Goal: Transaction & Acquisition: Subscribe to service/newsletter

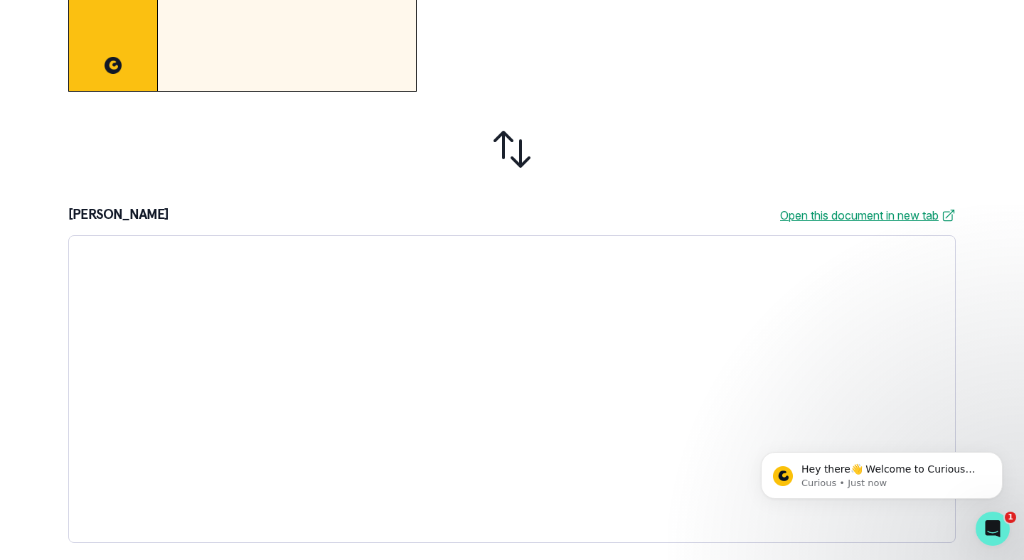
click at [827, 214] on link "Open this document in new tab" at bounding box center [868, 215] width 176 height 17
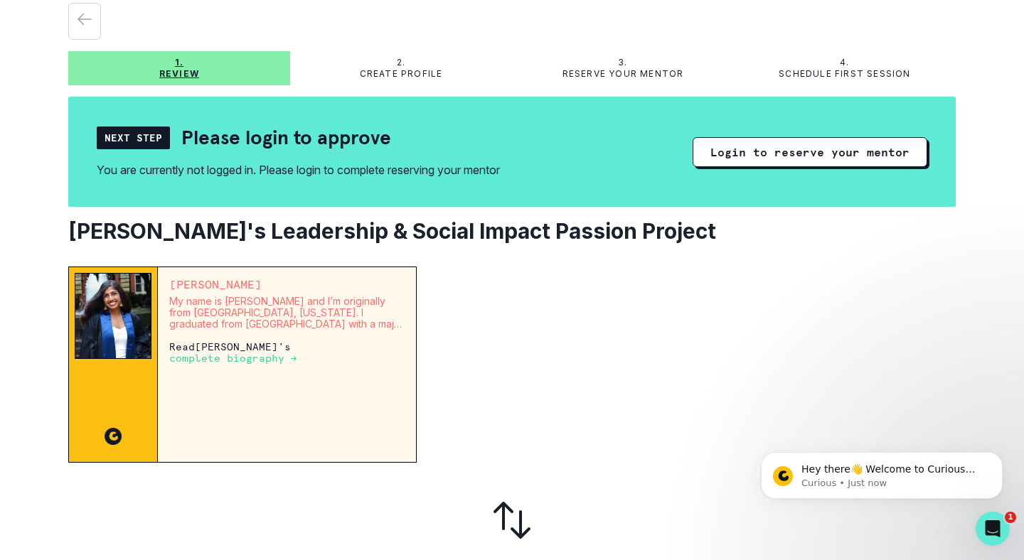
scroll to position [50, 0]
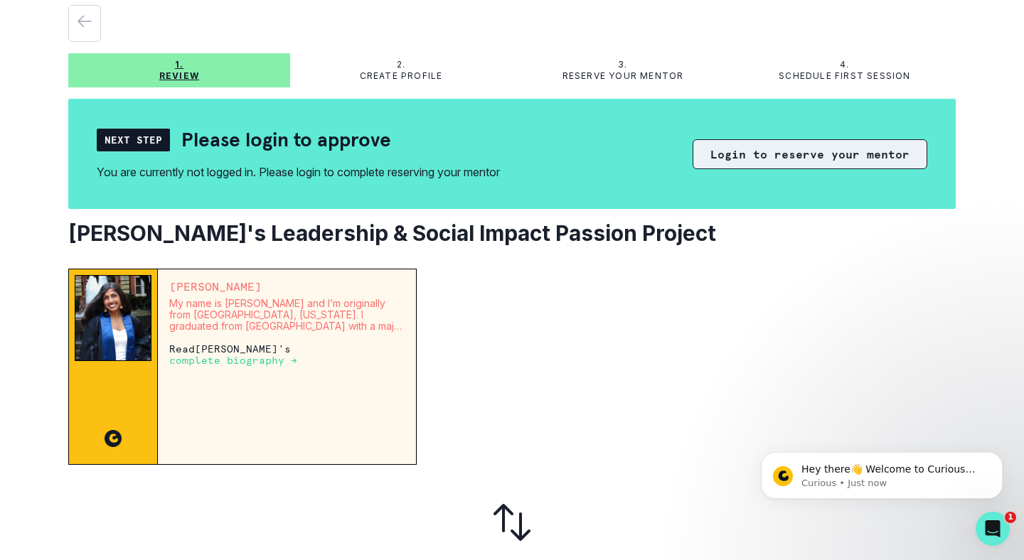
click at [858, 154] on button "Login to reserve your mentor" at bounding box center [809, 154] width 235 height 30
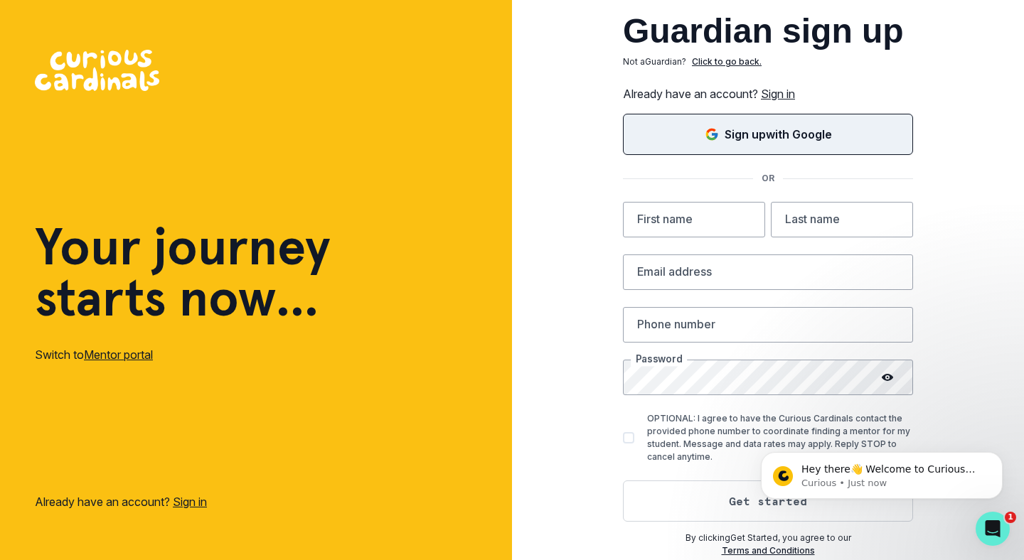
click at [857, 141] on div "Sign up with Google" at bounding box center [767, 134] width 254 height 17
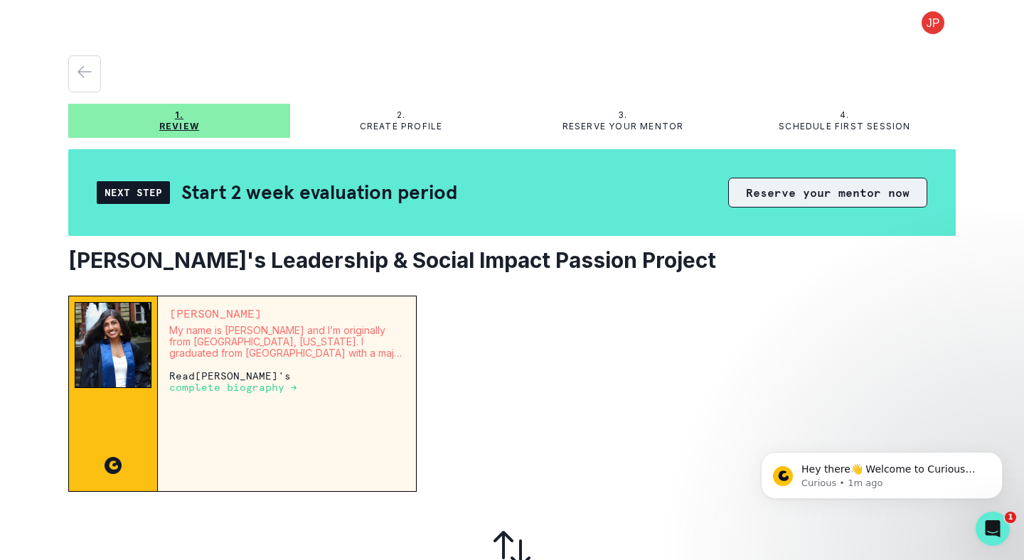
click at [815, 199] on button "Reserve your mentor now" at bounding box center [827, 193] width 199 height 30
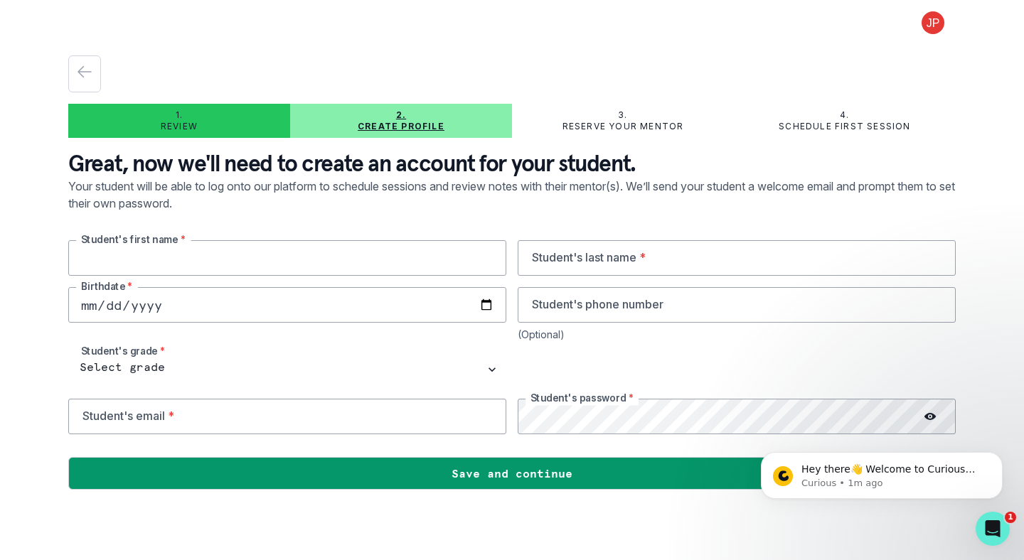
click at [309, 259] on input "text" at bounding box center [287, 258] width 438 height 36
type input "Araha"
click at [663, 262] on input "text" at bounding box center [737, 258] width 438 height 36
type input "Modi"
type input "5103865674"
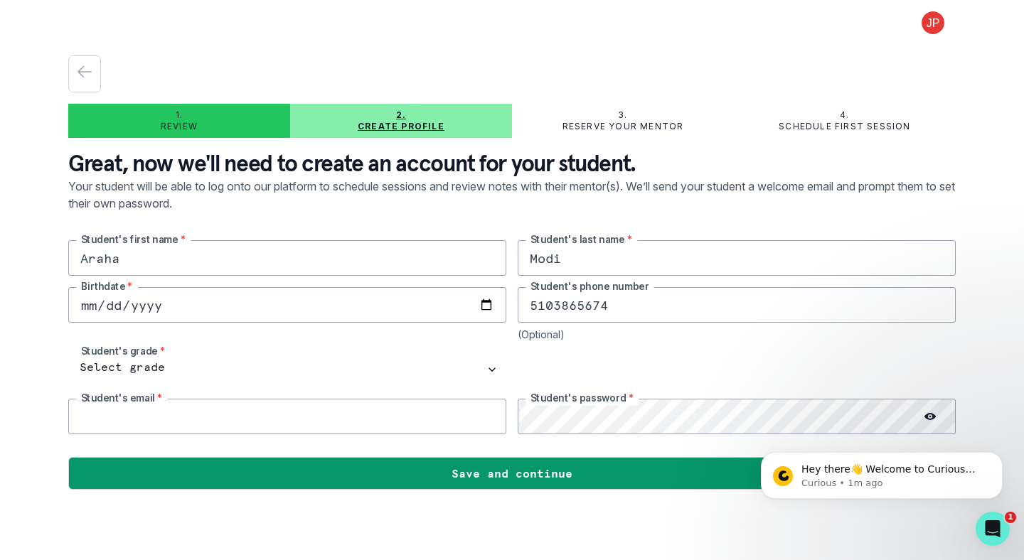
type input "[EMAIL_ADDRESS][DOMAIN_NAME]"
click at [667, 289] on input "5103865674" at bounding box center [737, 305] width 438 height 36
click at [203, 304] on input "date" at bounding box center [287, 305] width 438 height 36
type input "[DATE]"
click at [615, 312] on input "5103865674" at bounding box center [737, 305] width 438 height 36
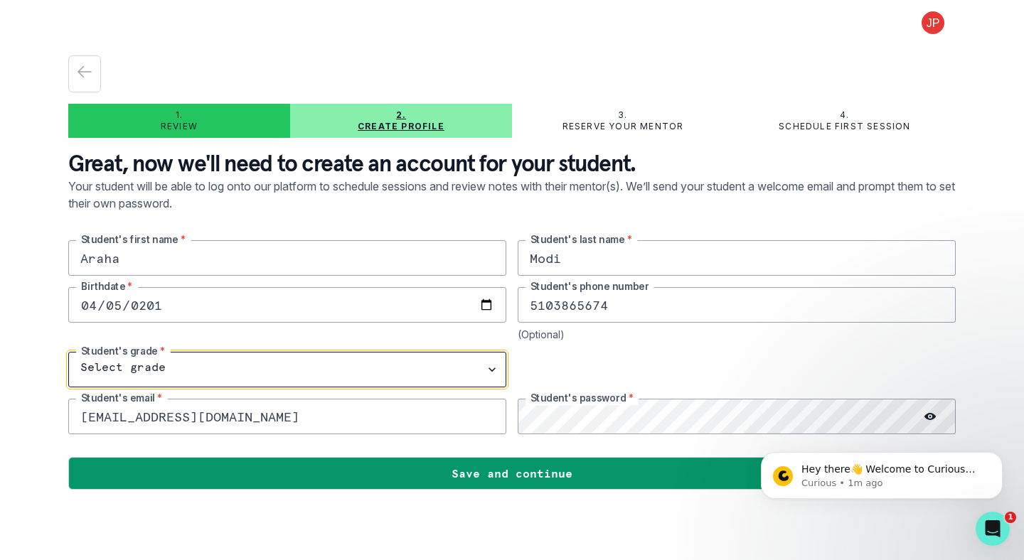
click at [334, 360] on select "Select grade 1st Grade 2nd Grade 3rd Grade 4th Grade 5th Grade 6th Grade 7th Gr…" at bounding box center [287, 370] width 438 height 36
select select "9th Grade"
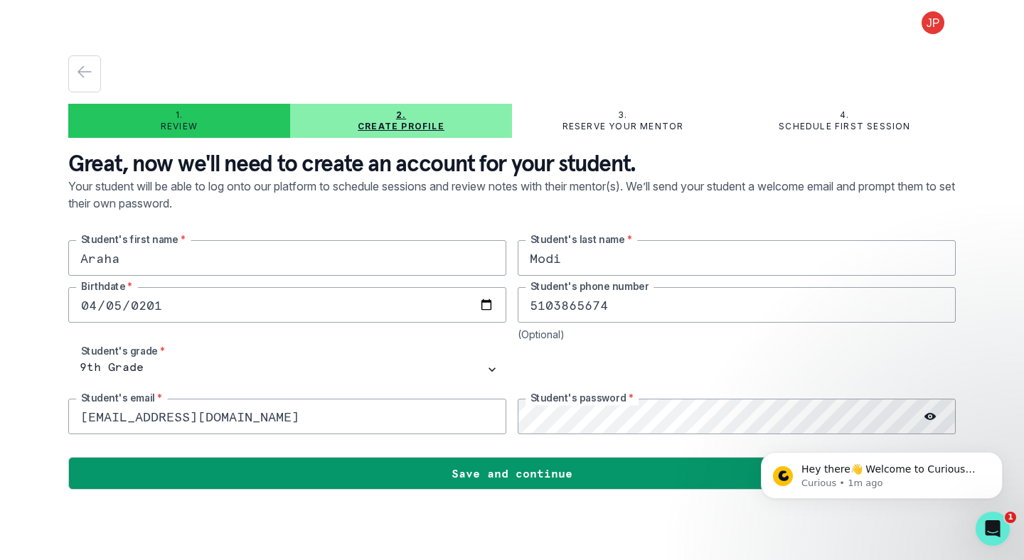
click at [358, 418] on input "[EMAIL_ADDRESS][DOMAIN_NAME]" at bounding box center [287, 417] width 438 height 36
drag, startPoint x: 176, startPoint y: 417, endPoint x: 56, endPoint y: 413, distance: 120.2
click at [56, 413] on div "1. Review 2. Create profile 3. Reserve your mentor 4. Schedule first session Gr…" at bounding box center [512, 280] width 1024 height 560
type input "[EMAIL_ADDRESS][DOMAIN_NAME]"
click at [919, 412] on div "Hey there👋 Welcome to Curious Cardinals 🙌 Take a look around! If you have any q…" at bounding box center [882, 410] width 262 height 178
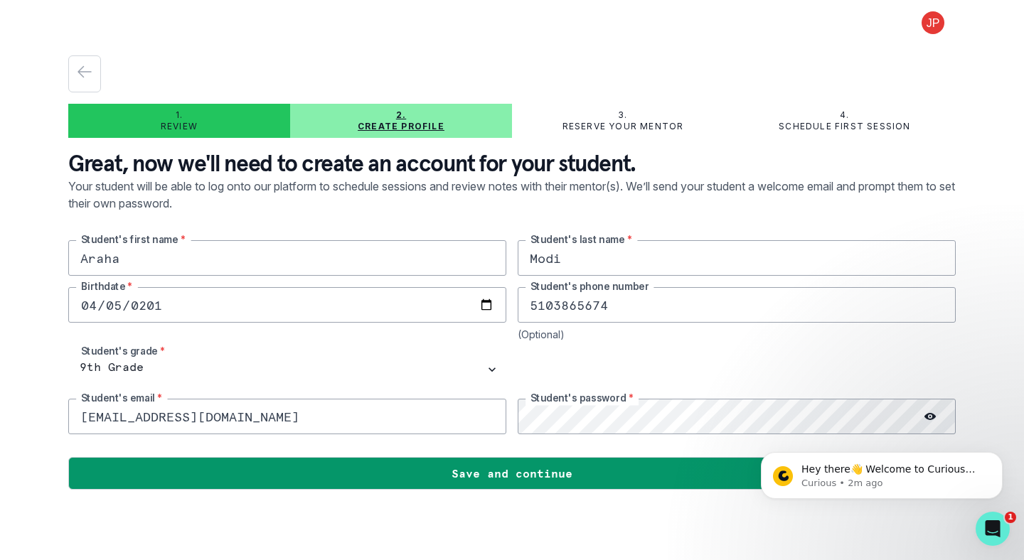
click at [925, 422] on div "Hey there👋 Welcome to Curious Cardinals 🙌 Take a look around! If you have any q…" at bounding box center [882, 410] width 262 height 178
click at [922, 417] on div "Hey there👋 Welcome to Curious Cardinals 🙌 Take a look around! If you have any q…" at bounding box center [882, 410] width 262 height 178
click at [997, 459] on icon "Dismiss notification" at bounding box center [998, 456] width 8 height 8
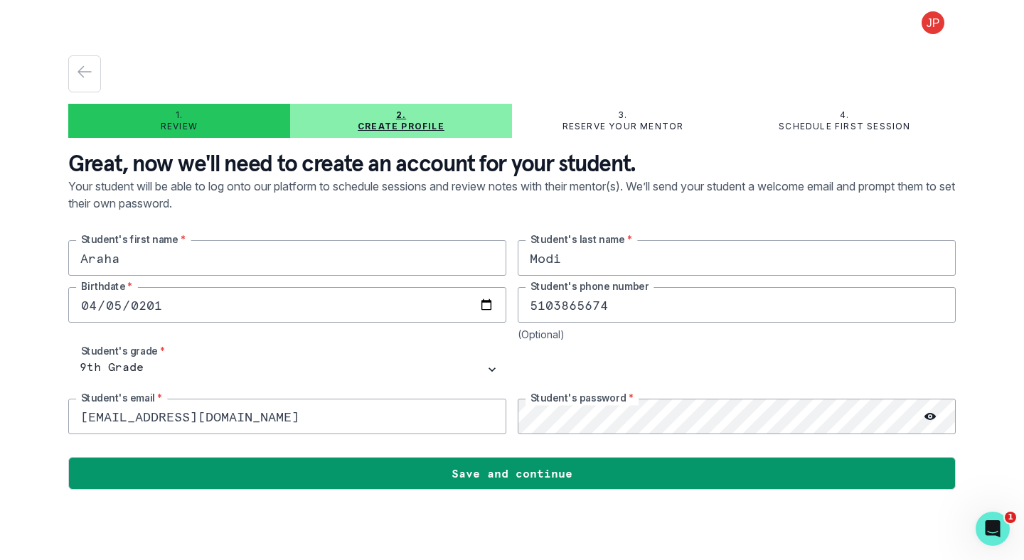
click at [932, 421] on icon at bounding box center [929, 416] width 11 height 11
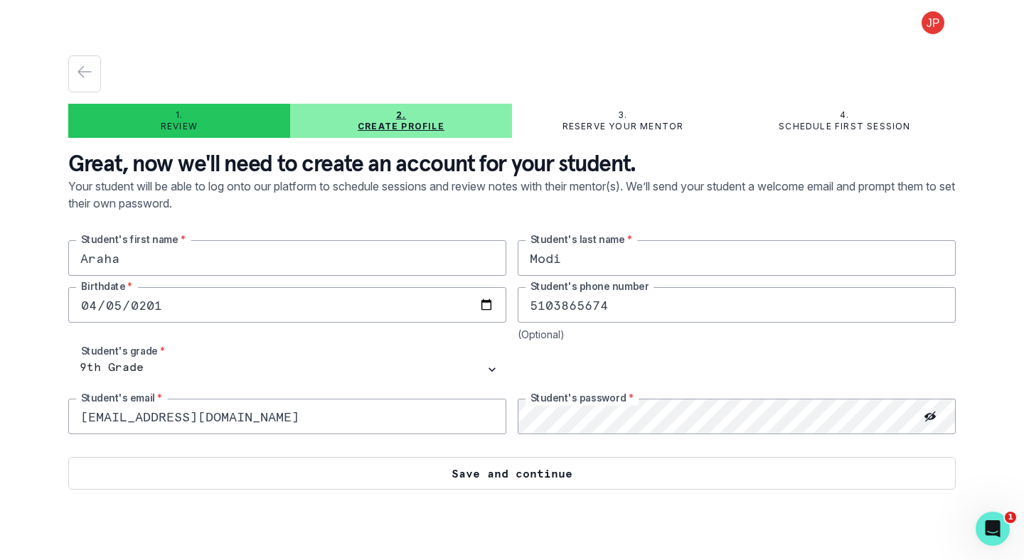
click at [568, 466] on button "Save and continue" at bounding box center [511, 473] width 887 height 33
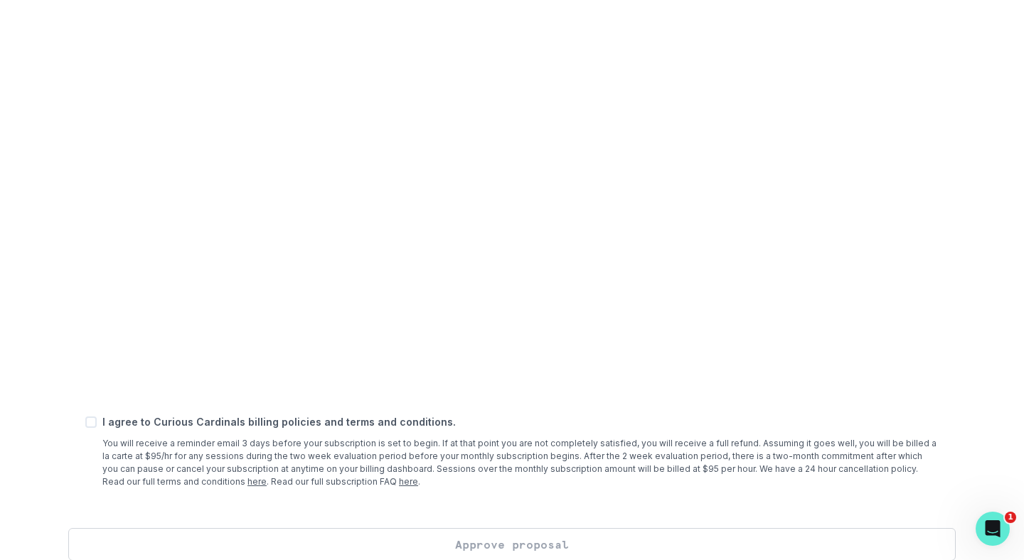
scroll to position [508, 0]
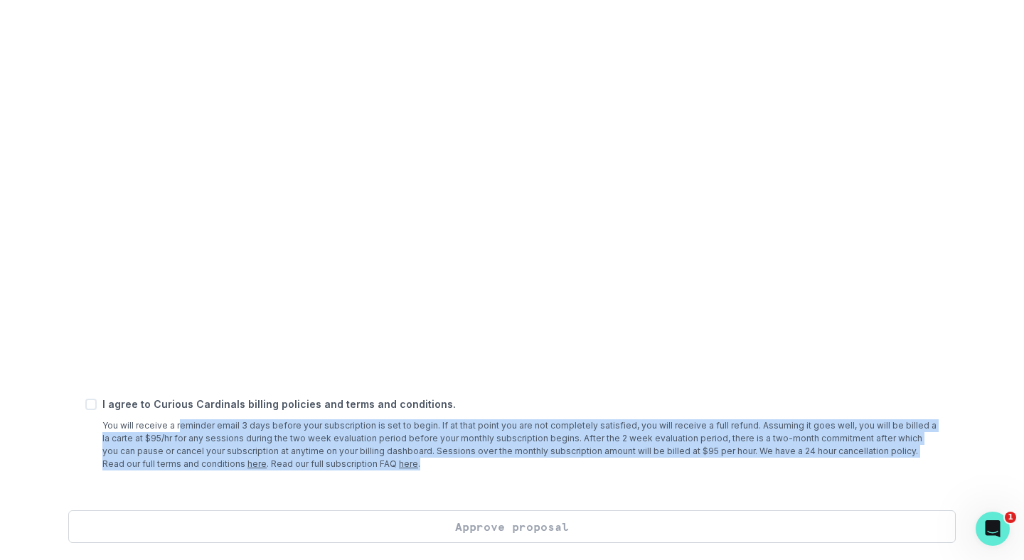
drag, startPoint x: 179, startPoint y: 424, endPoint x: 186, endPoint y: 476, distance: 52.3
click at [186, 476] on div "Add payment method A payment method on file is required to begin scheduling ses…" at bounding box center [511, 130] width 887 height 760
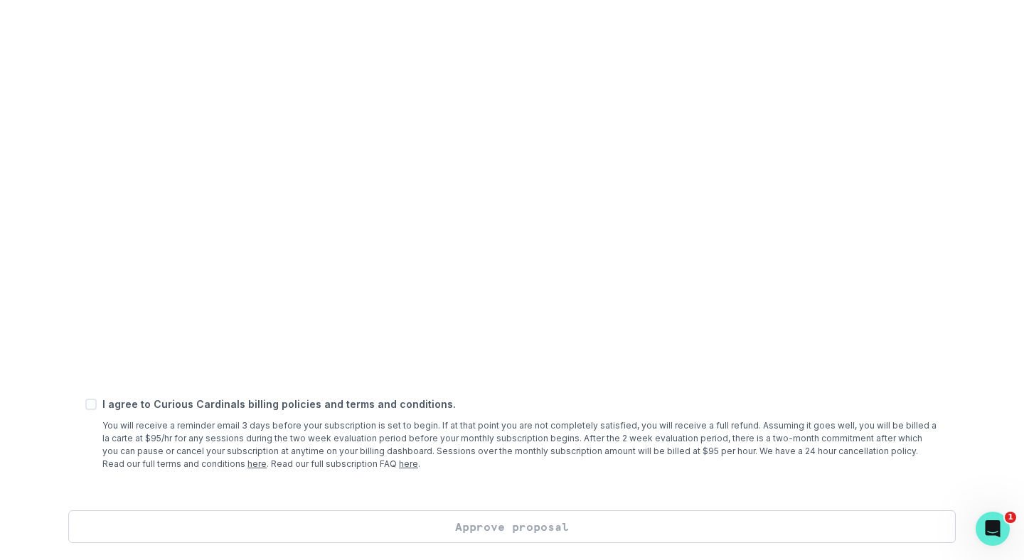
click at [102, 427] on p "You will receive a reminder email 3 days before your subscription is set to beg…" at bounding box center [520, 444] width 836 height 51
click at [92, 409] on span at bounding box center [90, 404] width 11 height 11
click at [85, 405] on input "checkbox" at bounding box center [85, 404] width 1 height 1
checkbox input "true"
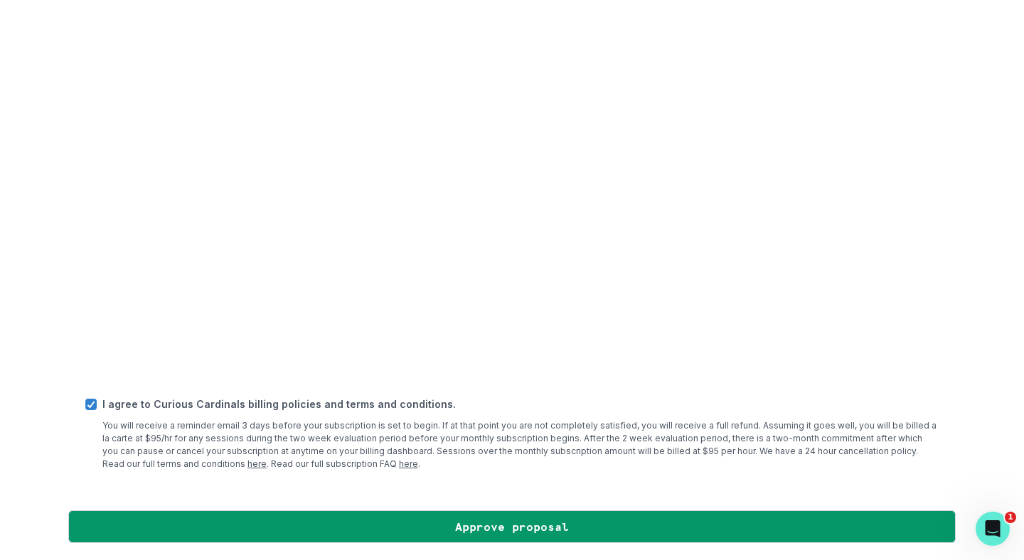
drag, startPoint x: 311, startPoint y: 467, endPoint x: 324, endPoint y: 461, distance: 14.7
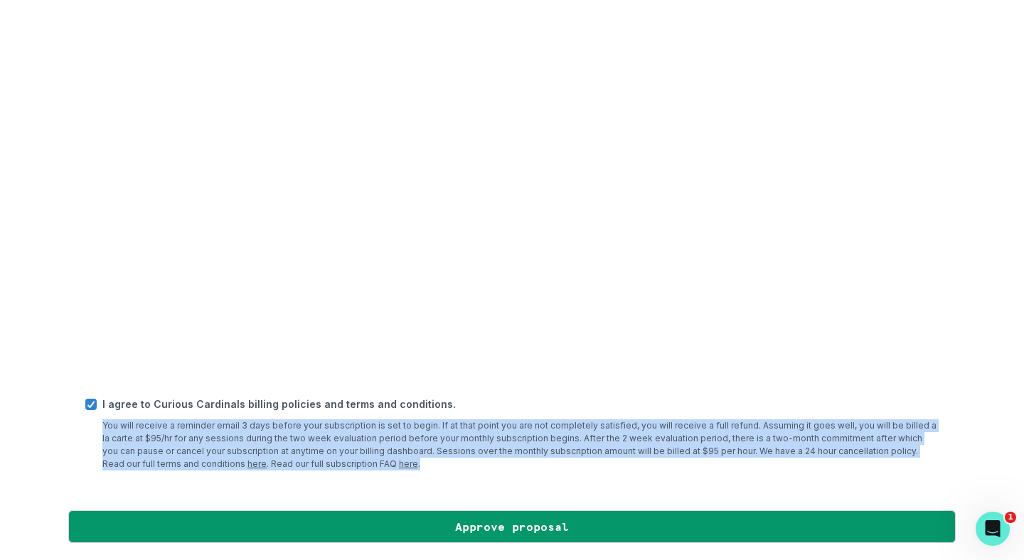
drag, startPoint x: 328, startPoint y: 466, endPoint x: 101, endPoint y: 420, distance: 231.4
click at [101, 420] on div "I agree to Curious Cardinals billing policies and terms and conditions. You wil…" at bounding box center [511, 434] width 853 height 74
copy p "You will receive a reminder email 3 days before your subscription is set to beg…"
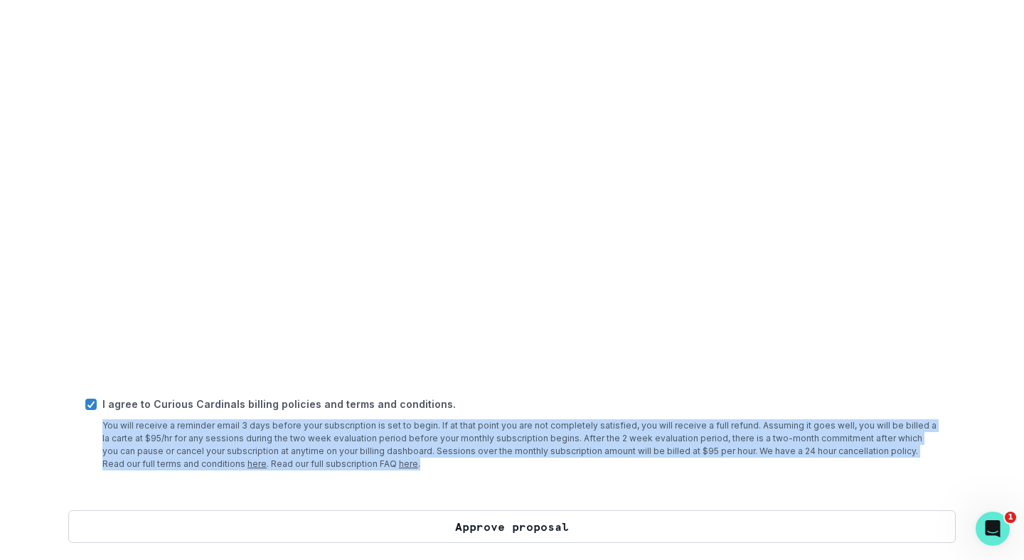
click at [365, 523] on button "Approve proposal" at bounding box center [511, 526] width 887 height 33
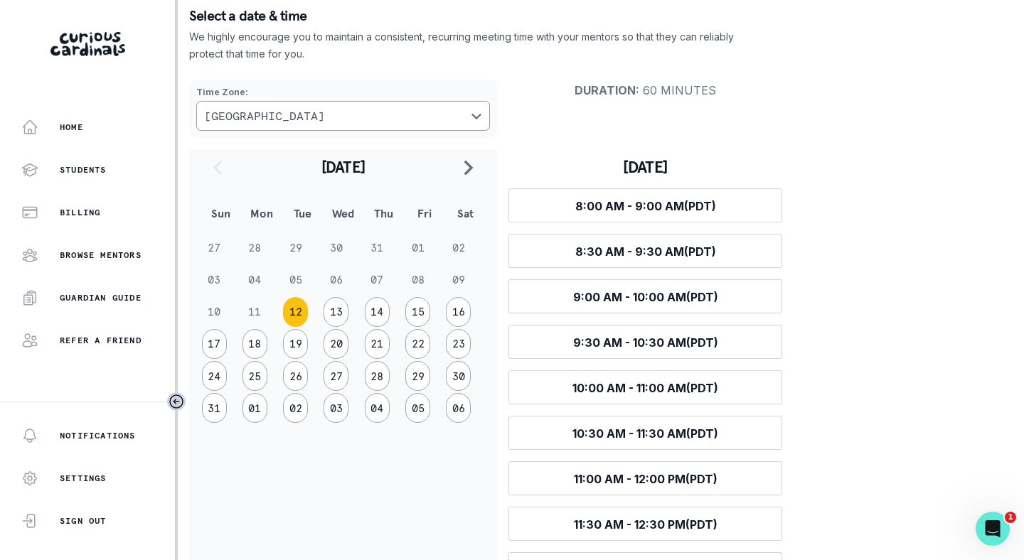
scroll to position [114, 0]
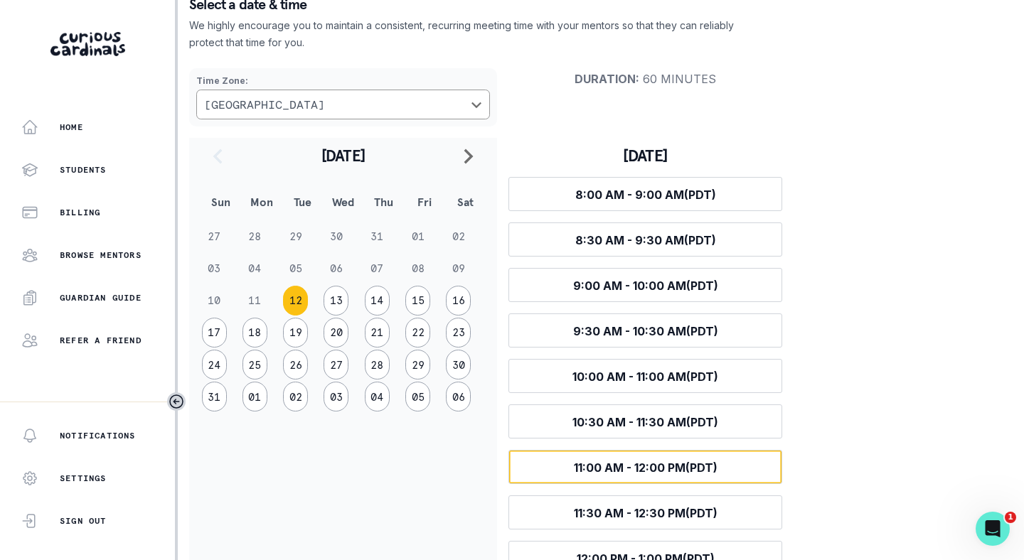
click at [650, 471] on span "11:00 AM - 12:00 PM (PDT)" at bounding box center [646, 468] width 144 height 14
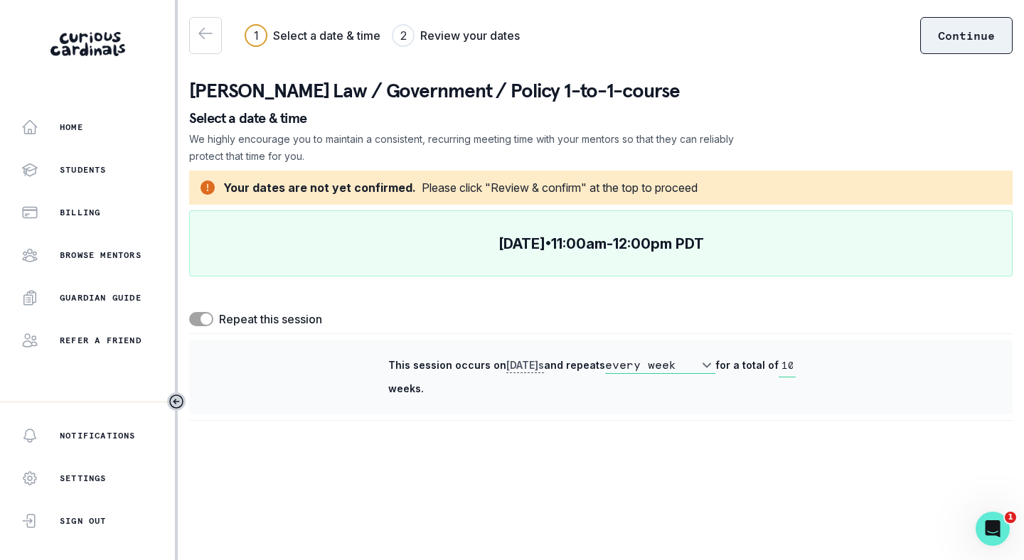
click at [962, 42] on button "Continue" at bounding box center [966, 35] width 92 height 37
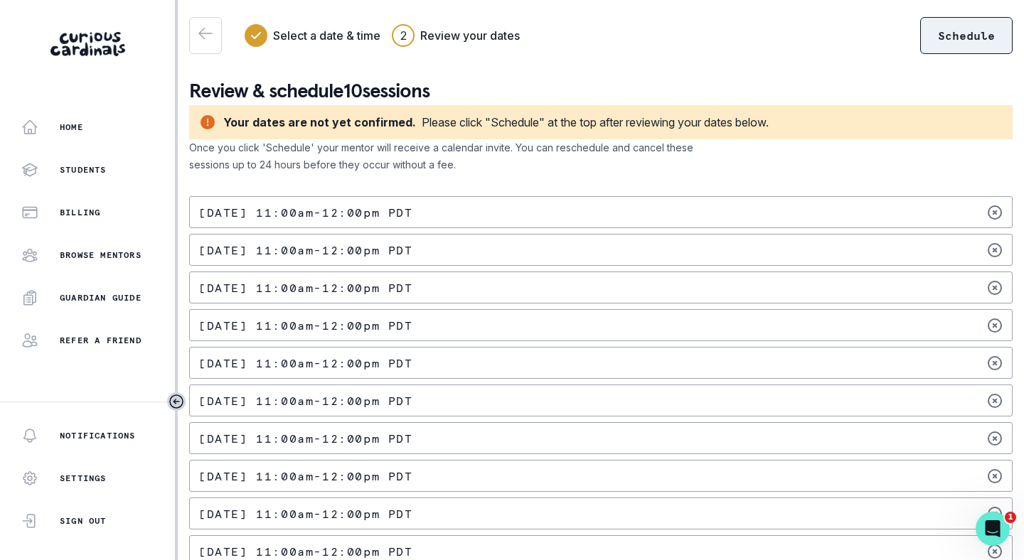
click at [987, 42] on button "Schedule" at bounding box center [966, 35] width 92 height 37
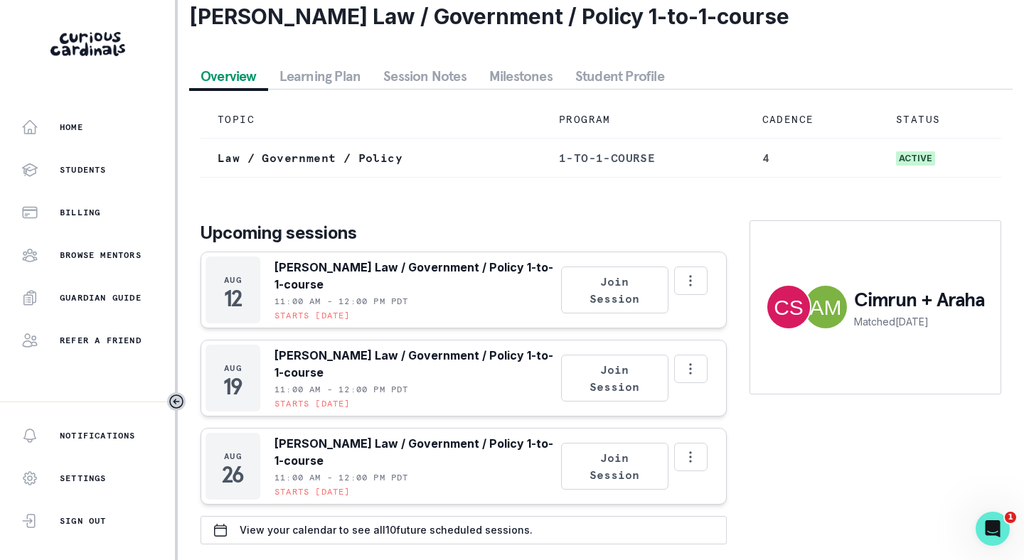
scroll to position [75, 0]
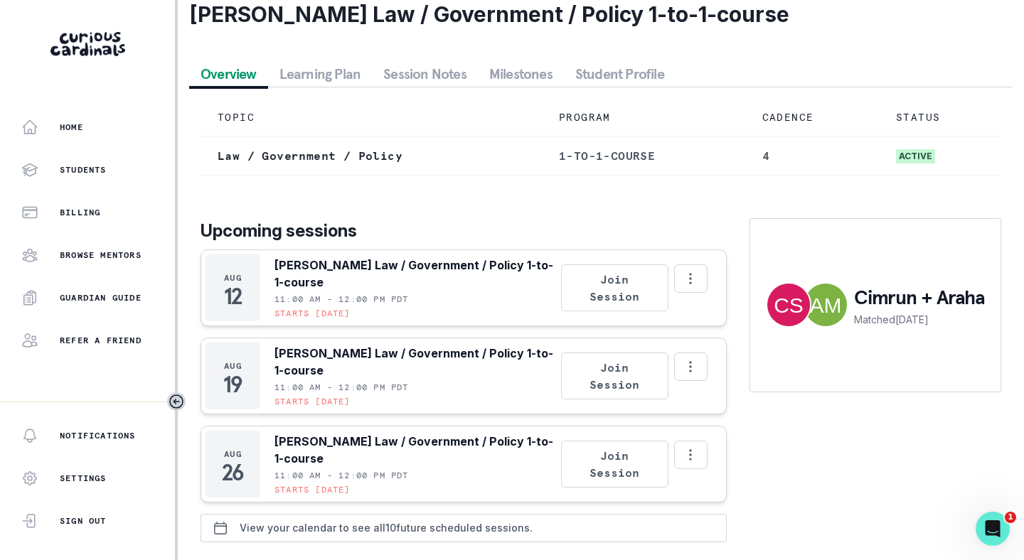
click at [406, 527] on p "View your calendar to see all 10 future scheduled sessions." at bounding box center [386, 527] width 293 height 11
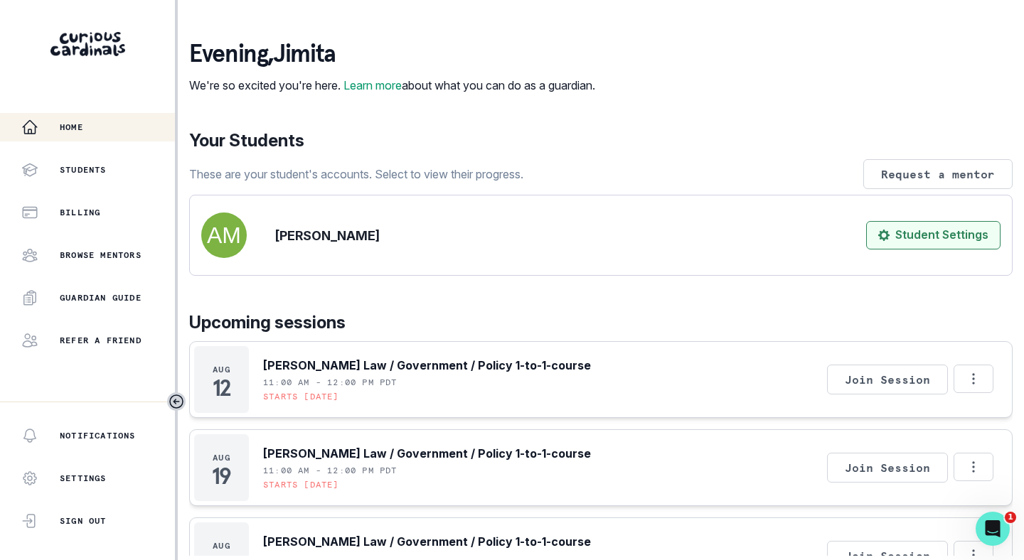
click at [915, 246] on button "Student Settings" at bounding box center [933, 235] width 134 height 28
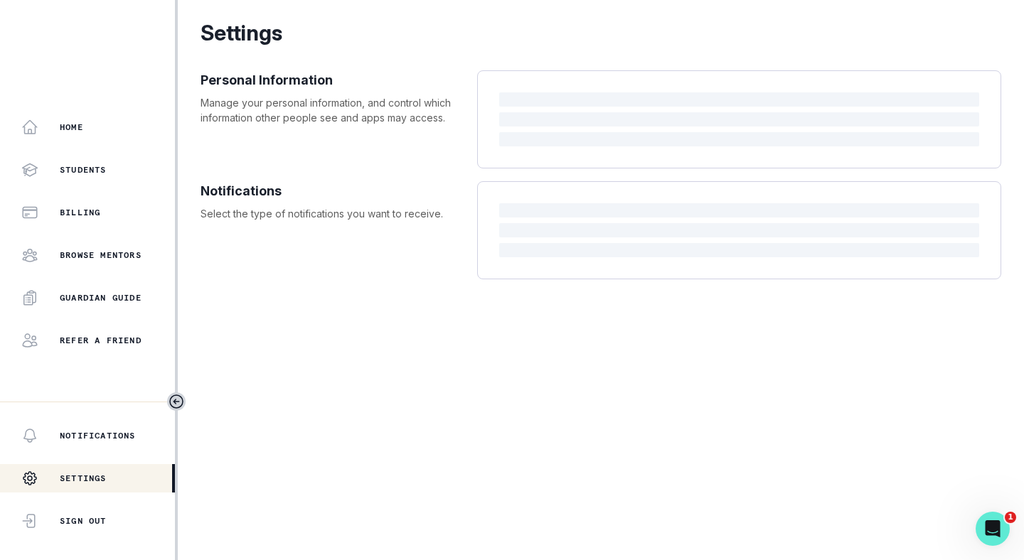
select select "9th Grade"
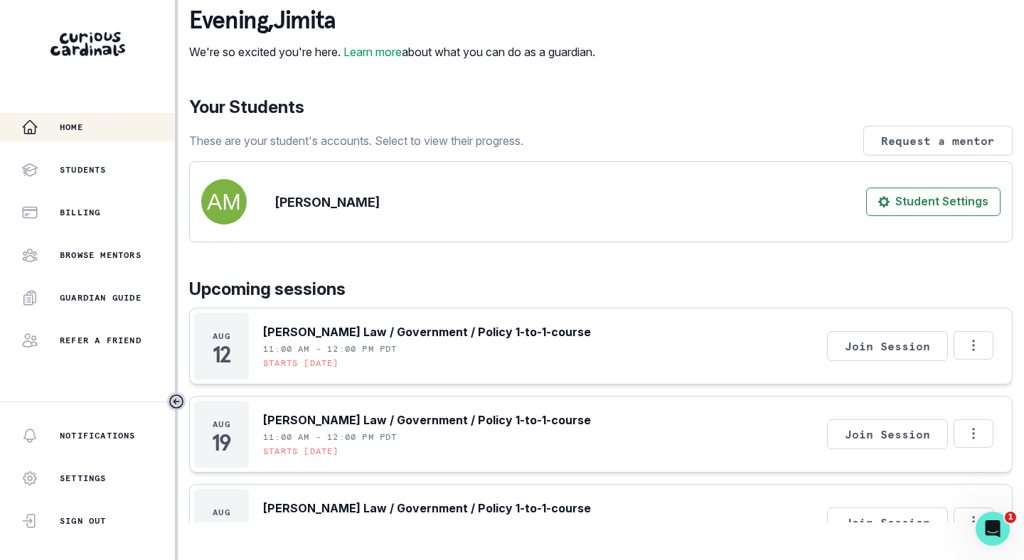
scroll to position [65, 0]
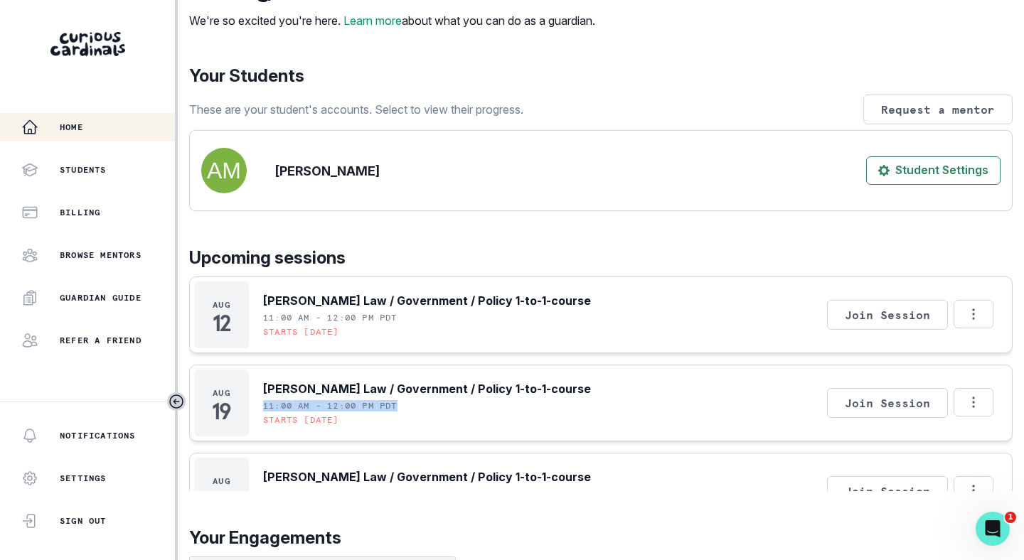
drag, startPoint x: 264, startPoint y: 422, endPoint x: 407, endPoint y: 430, distance: 143.1
click at [407, 430] on div "[PERSON_NAME] Law / Government / Policy 1-to-1-course 11:00 AM - 12:00 PM PDT S…" at bounding box center [427, 403] width 328 height 67
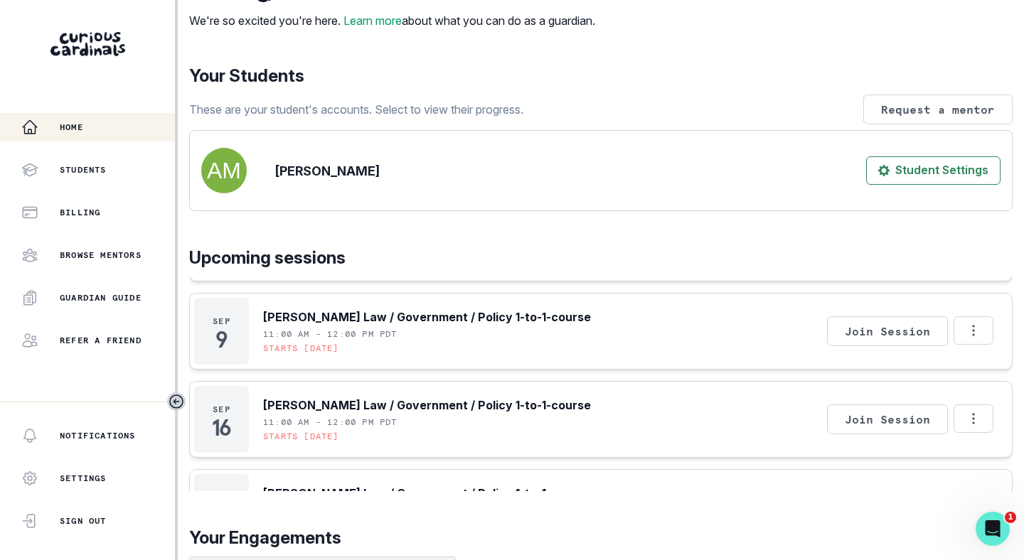
scroll to position [344, 0]
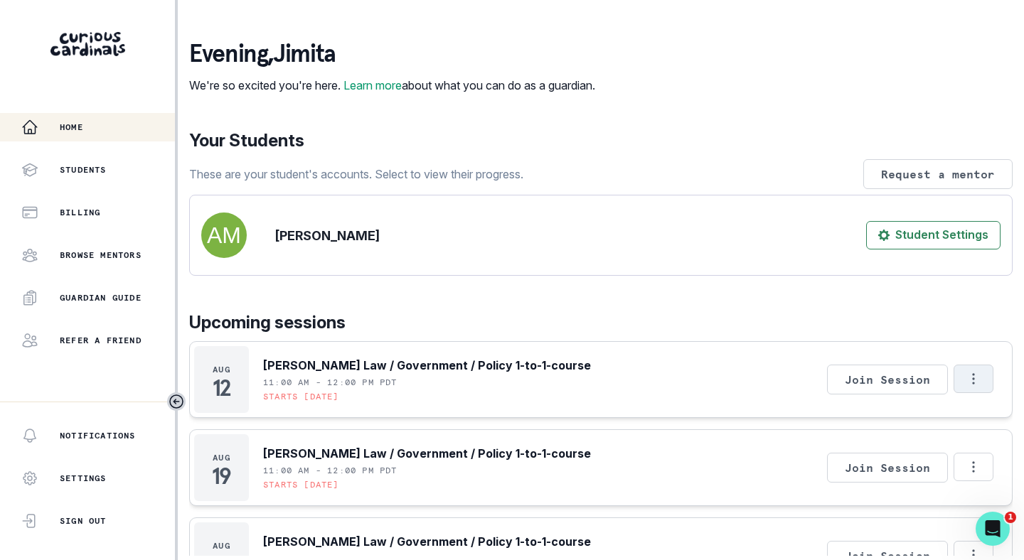
click at [977, 387] on icon "Options" at bounding box center [973, 379] width 16 height 16
click at [896, 315] on div "evening , [PERSON_NAME] We're so excited you're here. Learn more about what you…" at bounding box center [600, 397] width 823 height 714
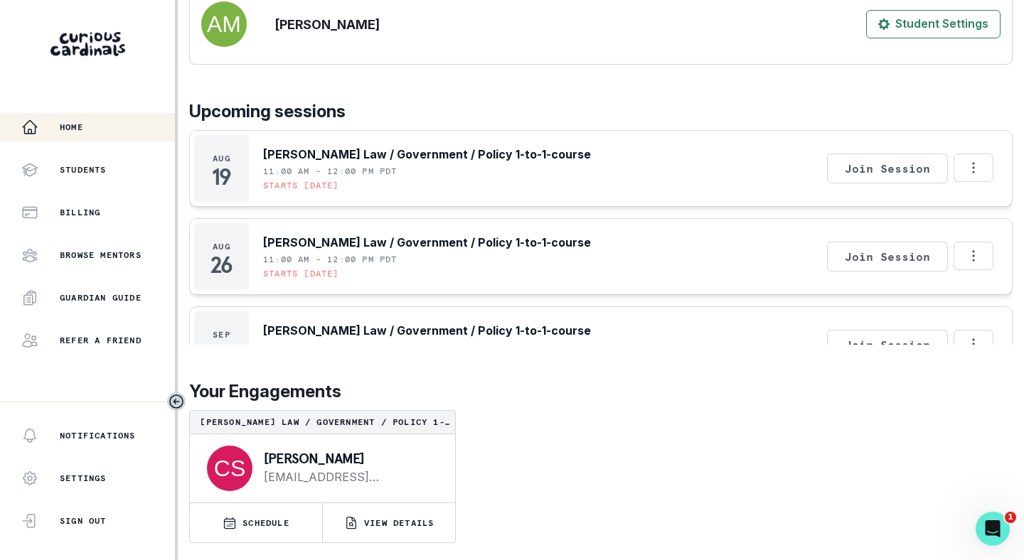
scroll to position [95, 0]
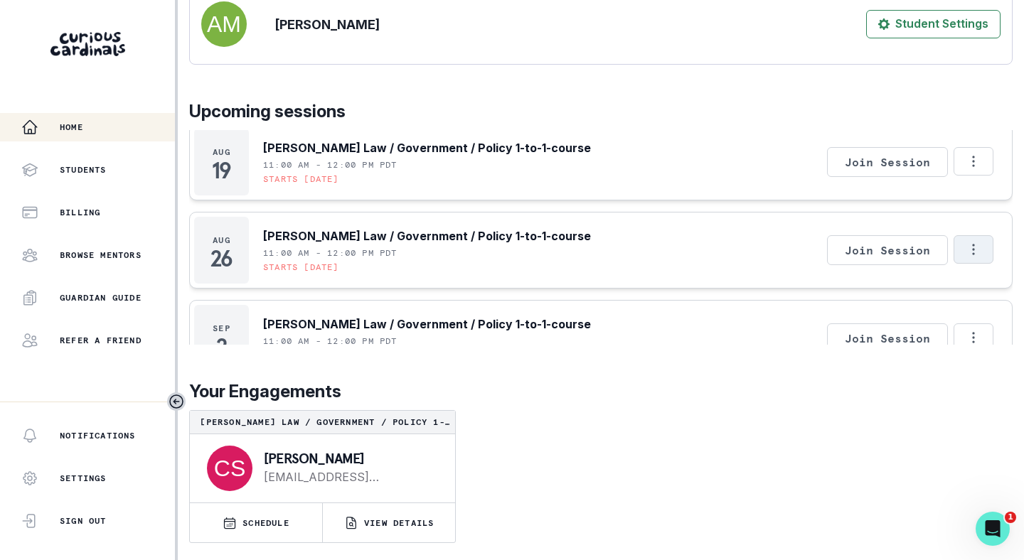
click at [970, 252] on icon "Options" at bounding box center [973, 250] width 16 height 16
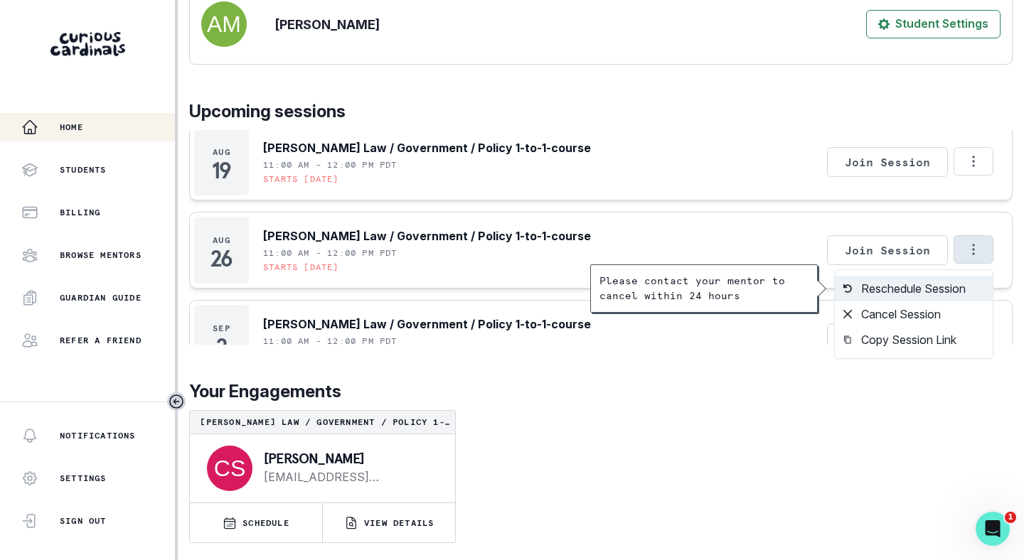
click at [935, 289] on button "Reschedule Session" at bounding box center [914, 289] width 158 height 26
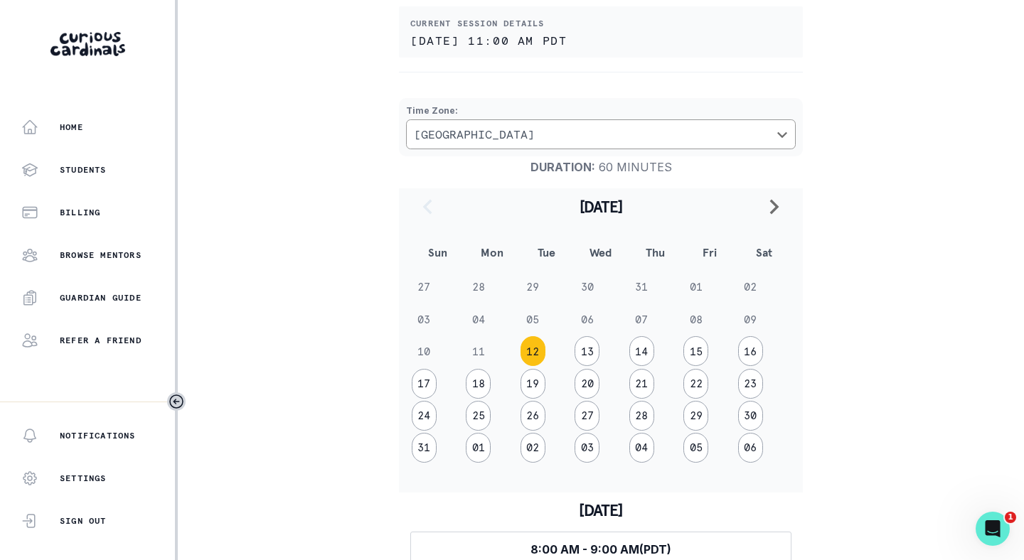
scroll to position [158, 0]
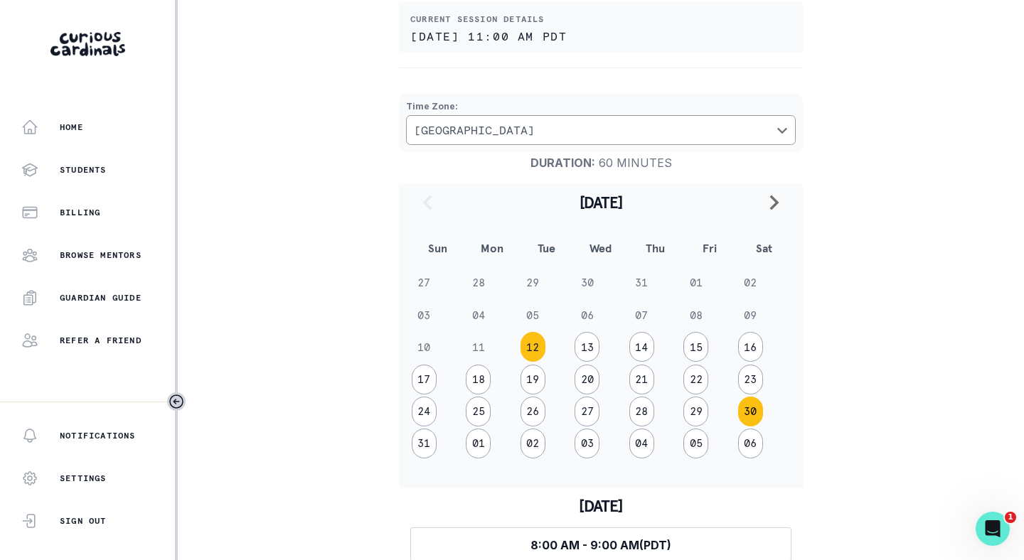
click at [747, 407] on button "30" at bounding box center [750, 412] width 25 height 30
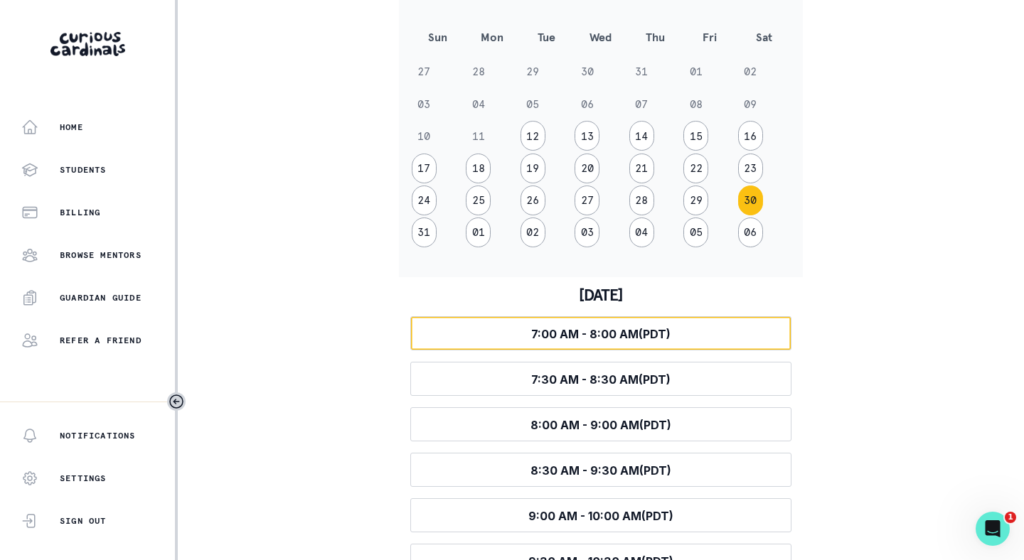
scroll to position [365, 0]
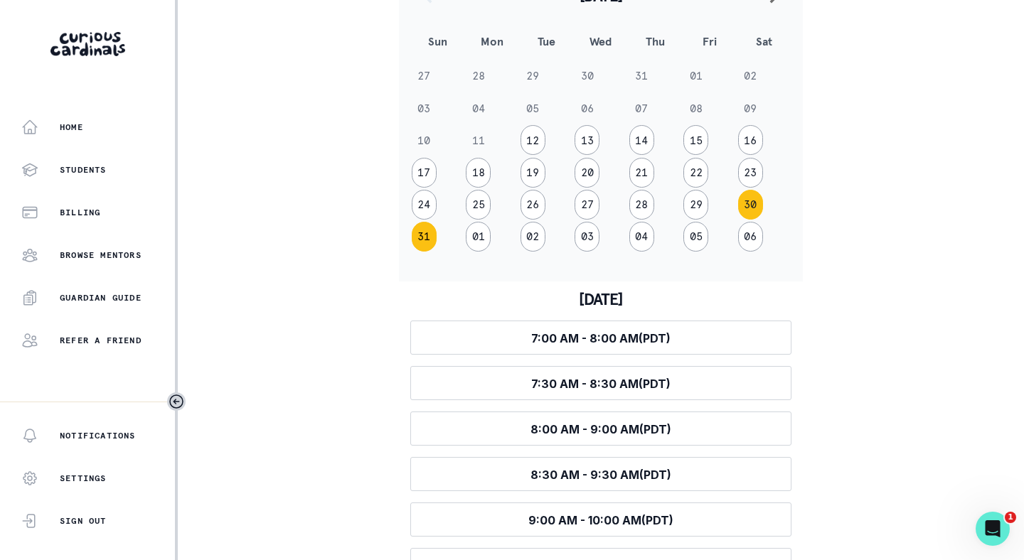
click at [426, 237] on button "31" at bounding box center [424, 237] width 25 height 30
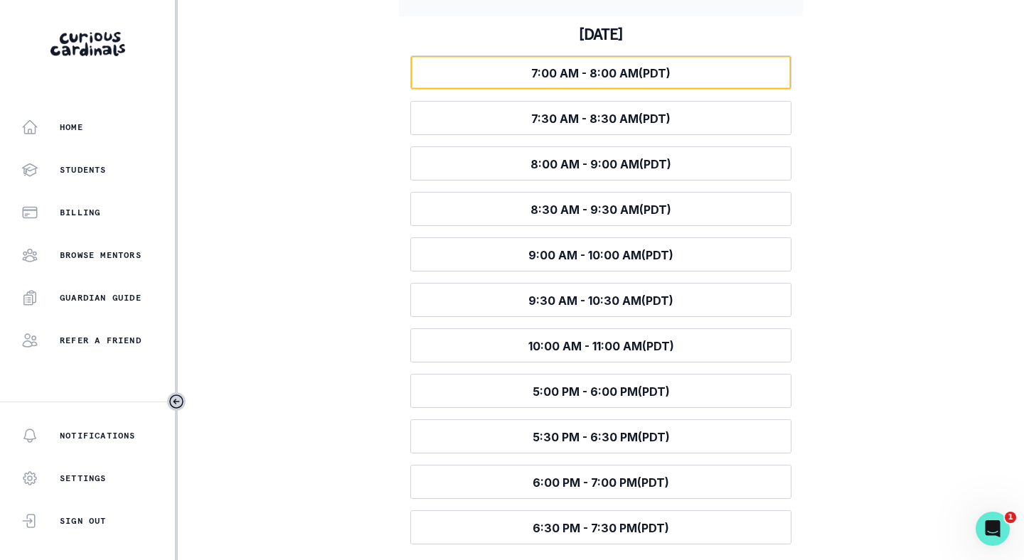
scroll to position [632, 0]
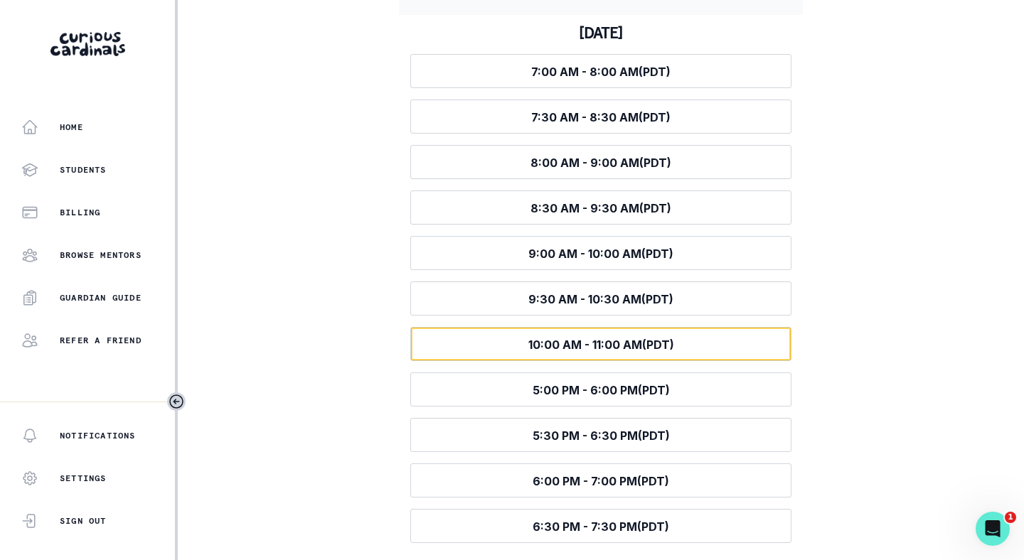
click at [488, 345] on button "Select time 10:00 AM - 11:00 AM (PDT)" at bounding box center [600, 344] width 381 height 34
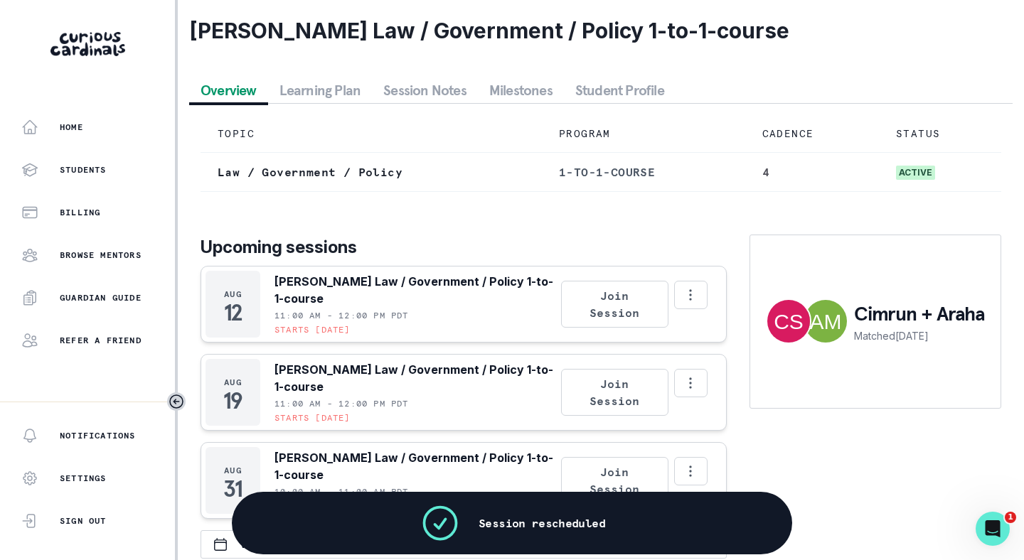
scroll to position [85, 0]
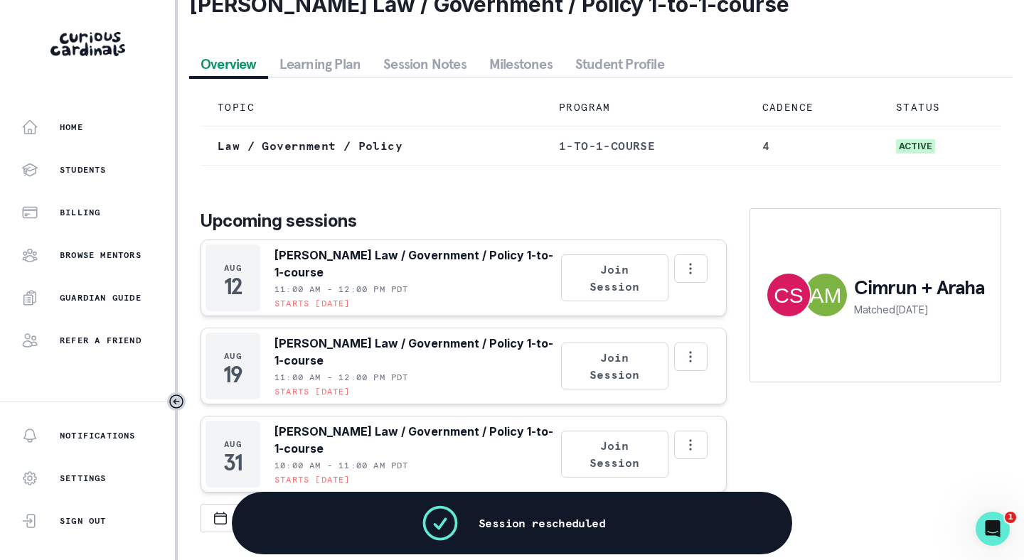
click at [849, 420] on div "Cimrun + Araha Matched [DATE]" at bounding box center [875, 370] width 252 height 324
click at [809, 441] on div "Cimrun + Araha Matched [DATE]" at bounding box center [875, 370] width 252 height 324
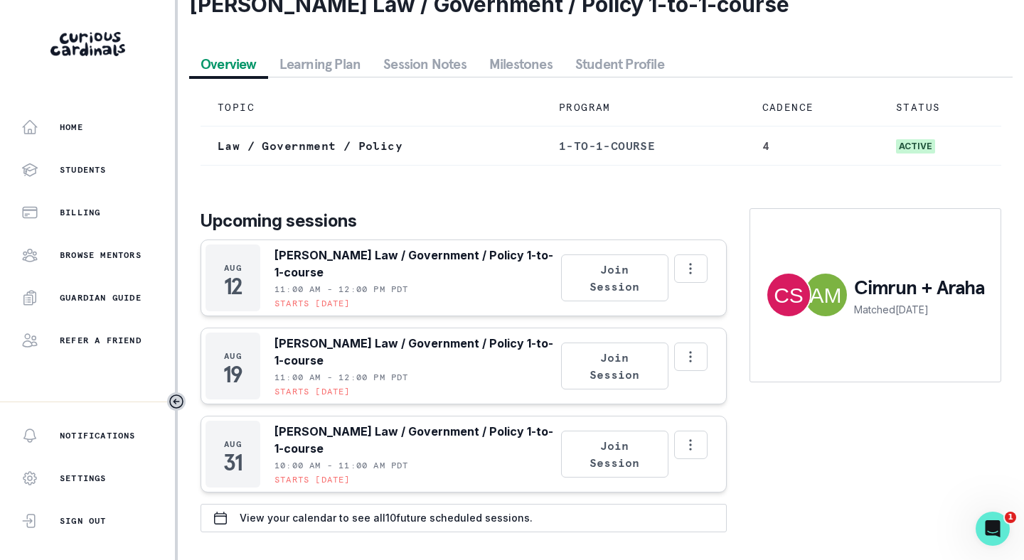
scroll to position [0, 0]
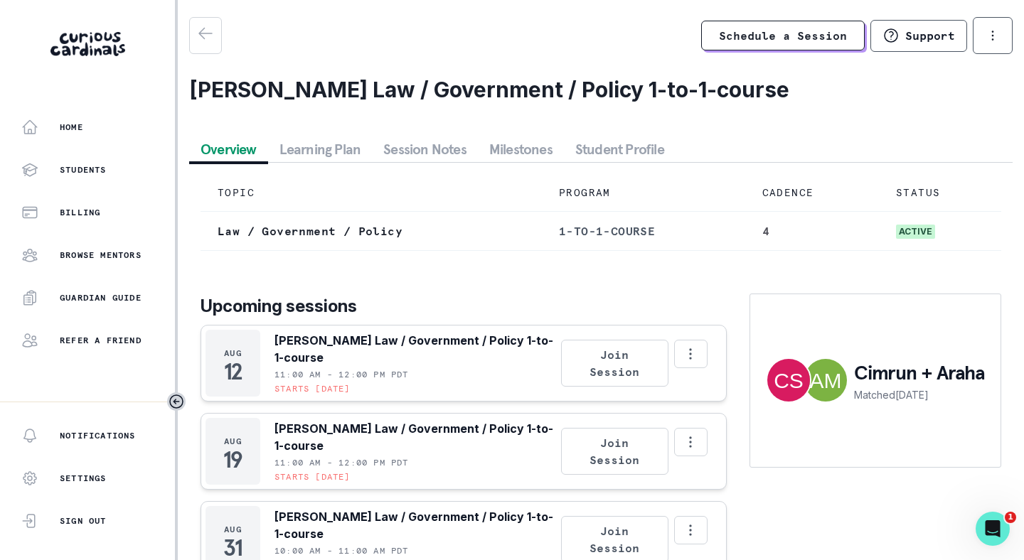
click at [326, 66] on div "Schedule a Session Support Request engagement pause Cancel subscription [PERSON…" at bounding box center [600, 323] width 823 height 612
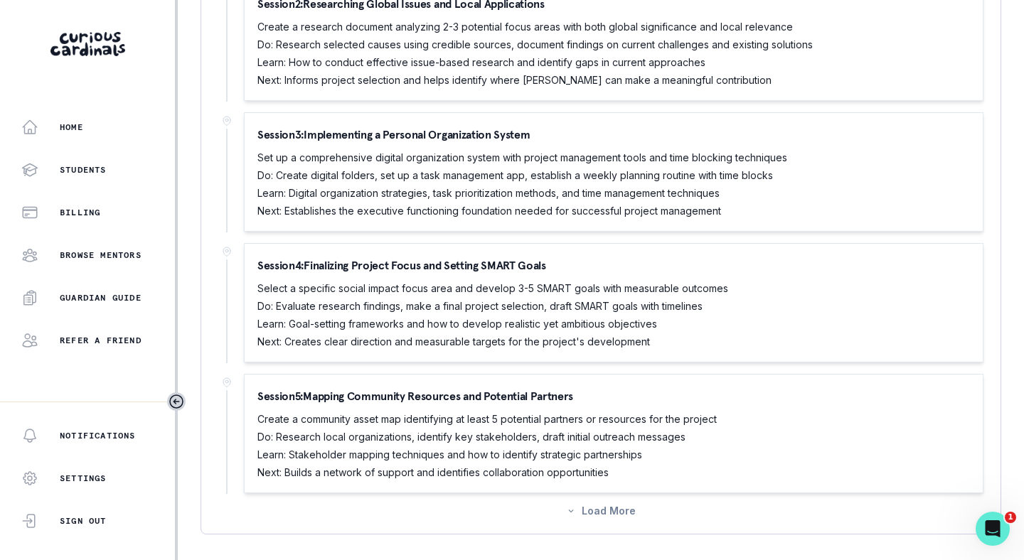
scroll to position [924, 0]
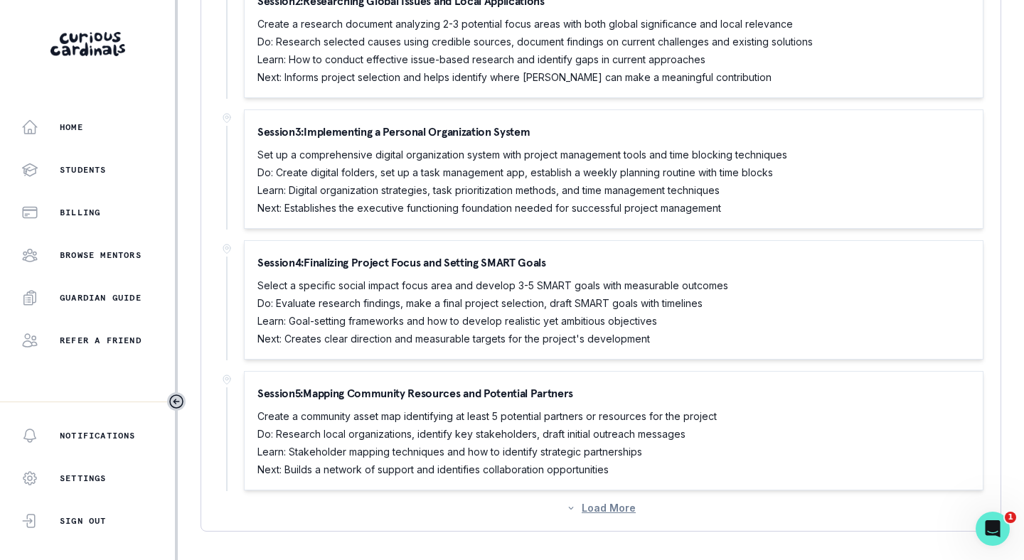
click at [594, 507] on button "Load More" at bounding box center [601, 508] width 70 height 12
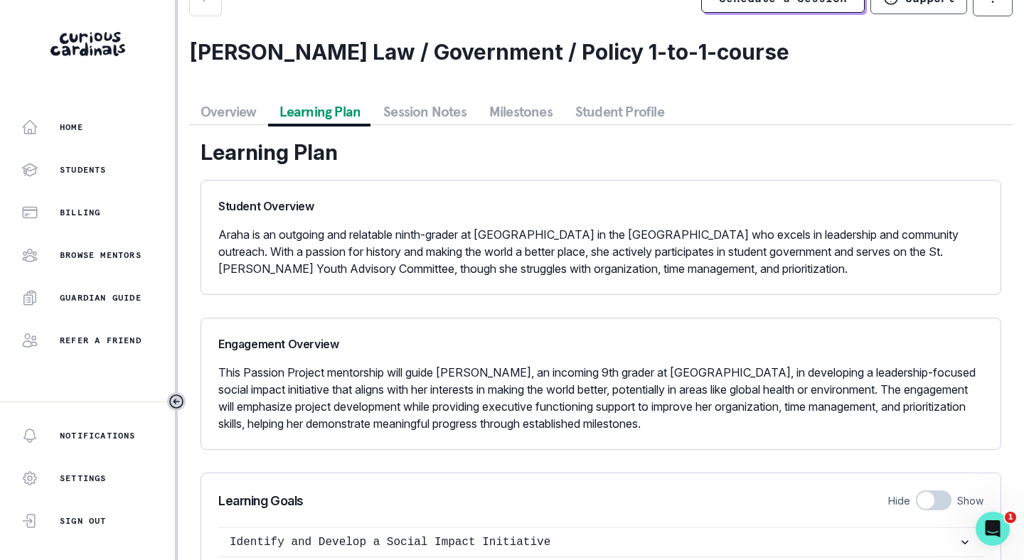
scroll to position [0, 0]
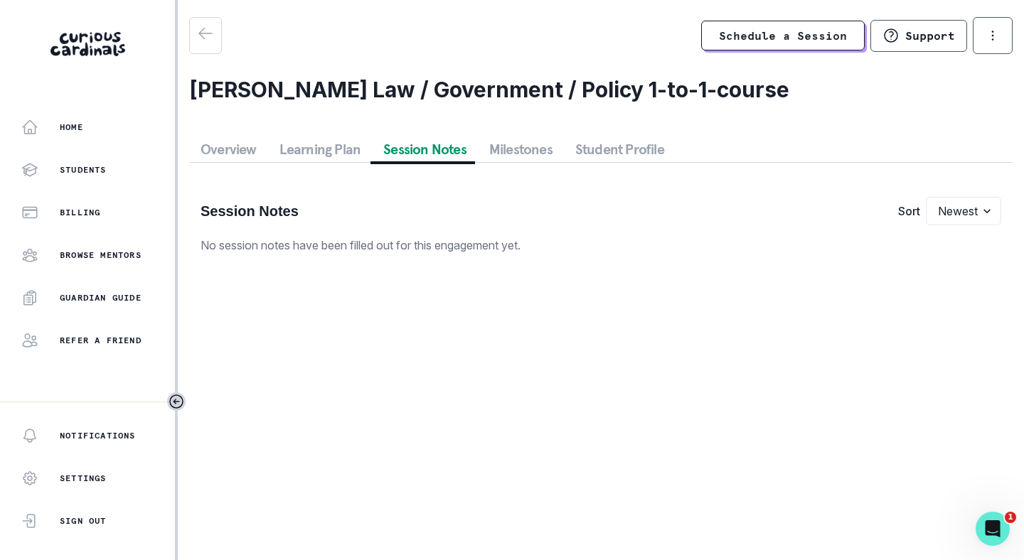
click at [419, 149] on button "Session Notes" at bounding box center [425, 149] width 106 height 26
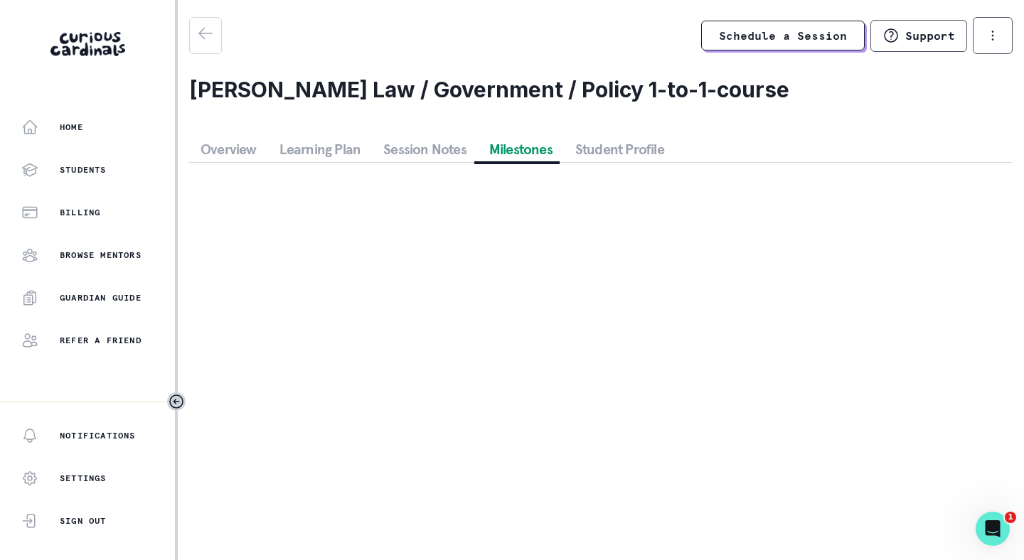
click at [534, 144] on button "Milestones" at bounding box center [521, 149] width 86 height 26
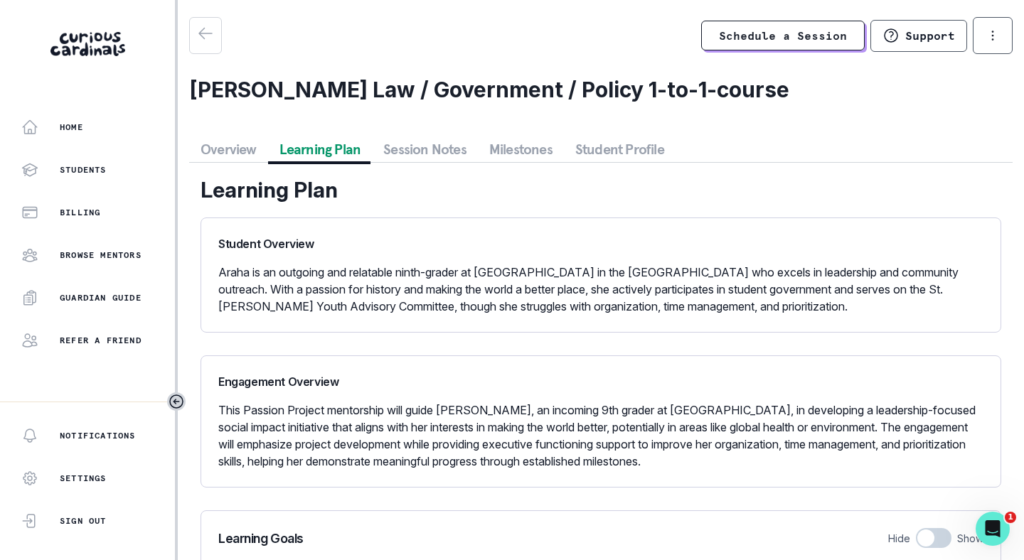
click at [300, 151] on button "Learning Plan" at bounding box center [320, 149] width 104 height 26
